Goal: Task Accomplishment & Management: Manage account settings

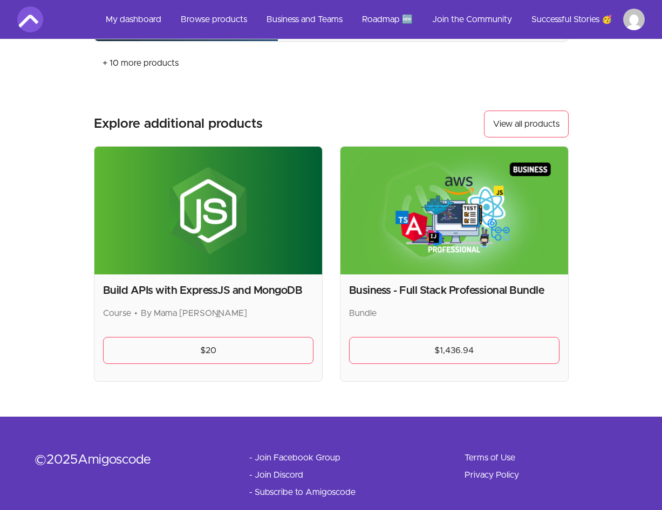
scroll to position [1311, 0]
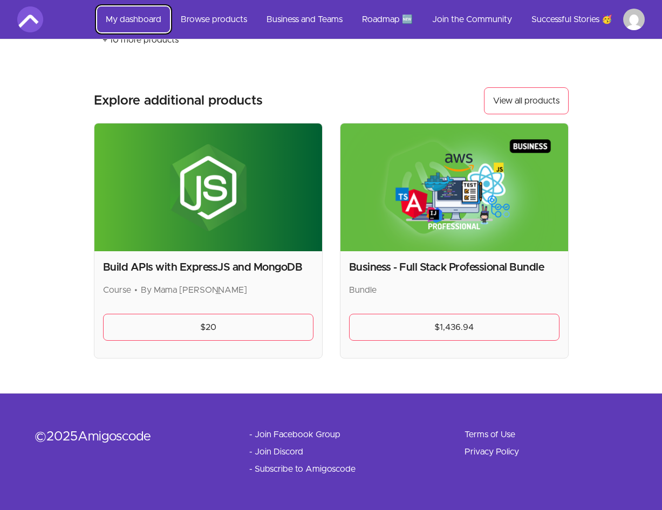
click at [141, 22] on link "My dashboard" at bounding box center [133, 19] width 73 height 26
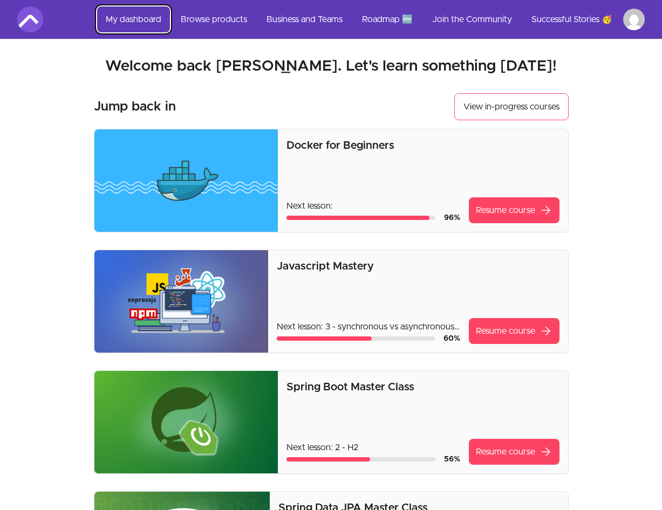
click at [139, 19] on link "My dashboard" at bounding box center [133, 19] width 73 height 26
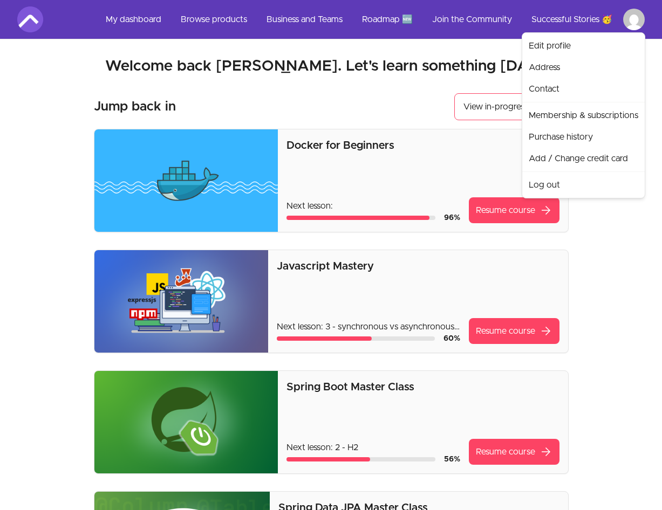
click at [555, 182] on link "Log out" at bounding box center [583, 185] width 118 height 22
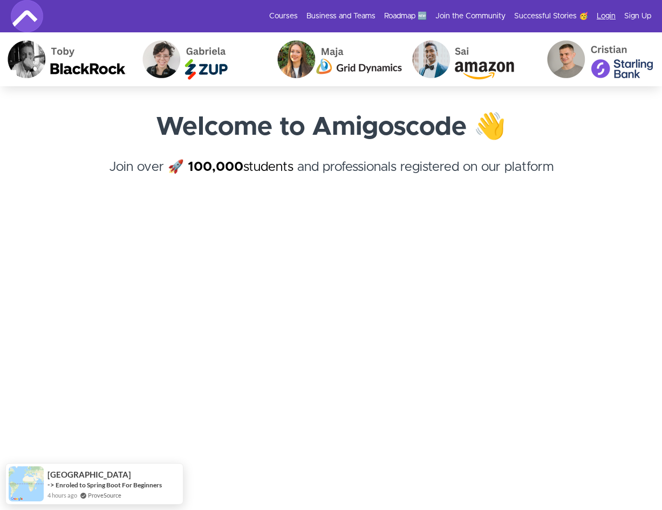
click at [604, 15] on link "Login" at bounding box center [606, 16] width 19 height 11
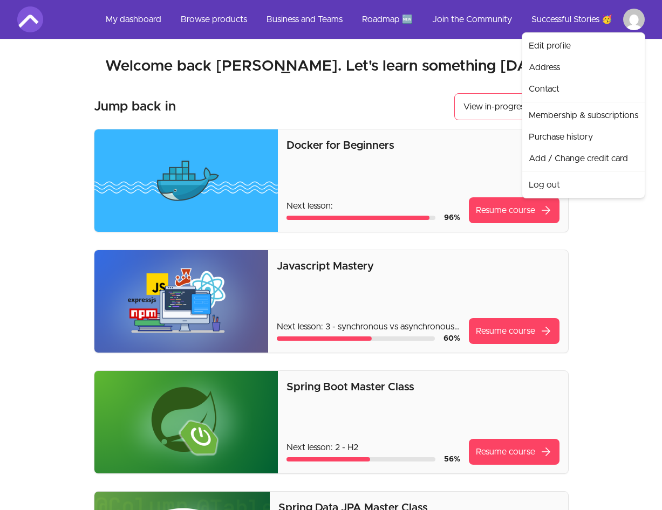
click at [603, 120] on link "Membership & subscriptions" at bounding box center [583, 116] width 118 height 22
